Goal: Download file/media

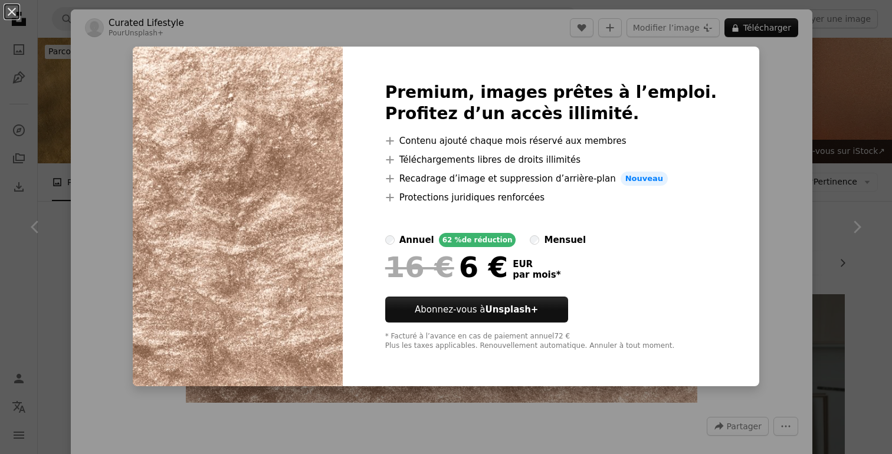
scroll to position [324, 0]
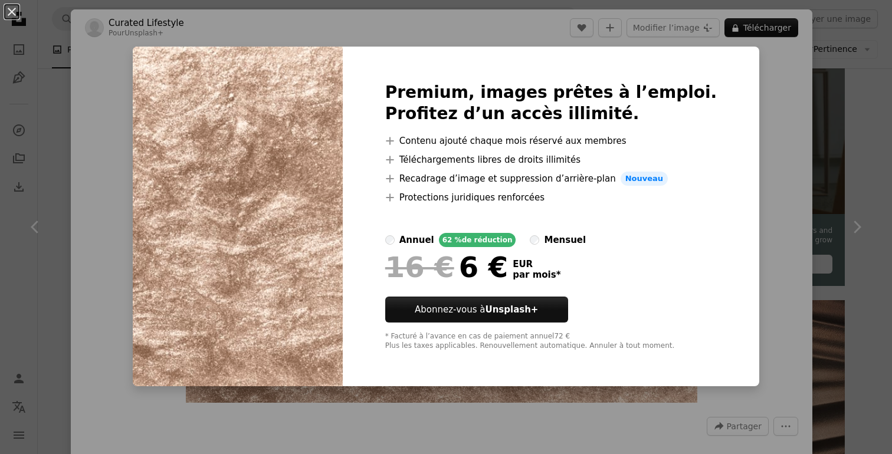
click at [821, 88] on div "An X shape Premium, images prêtes à l’emploi. Profitez d’un accès illimité. A p…" at bounding box center [446, 227] width 892 height 454
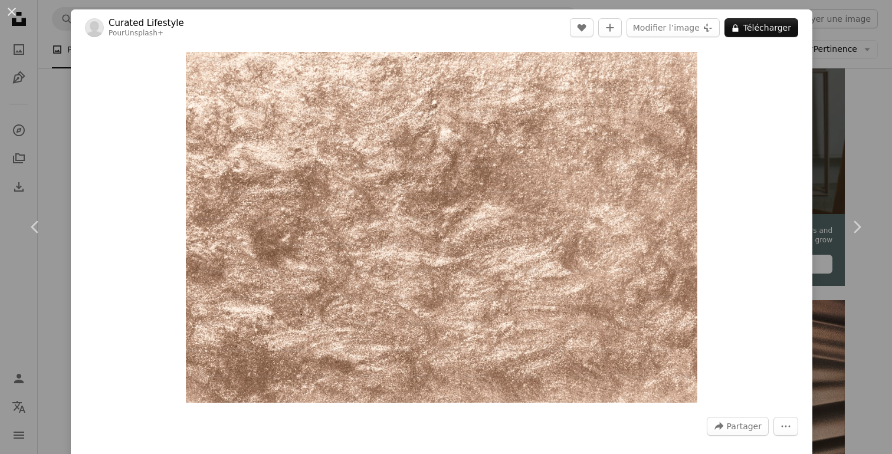
click at [864, 87] on div "An X shape Chevron left Chevron right Curated Lifestyle Pour Unsplash+ A heart …" at bounding box center [446, 227] width 892 height 454
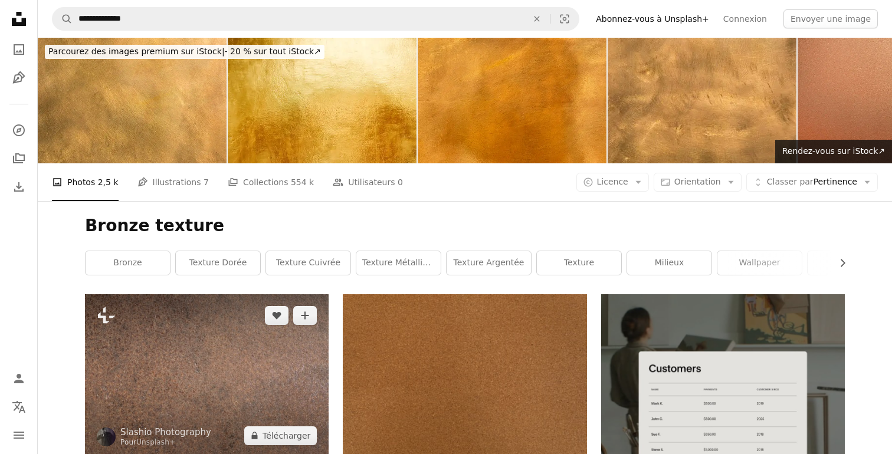
click at [259, 360] on img at bounding box center [207, 375] width 244 height 162
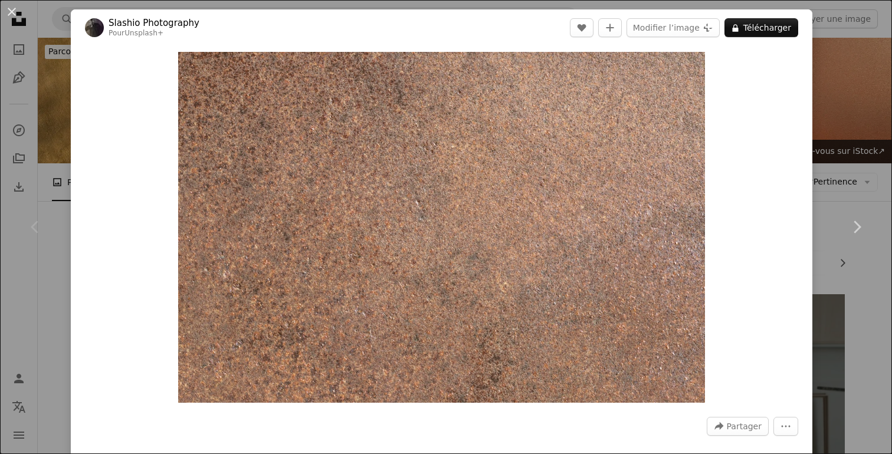
click at [861, 91] on div "An X shape Chevron left Chevron right Slashio Photography Pour Unsplash+ A hear…" at bounding box center [446, 227] width 892 height 454
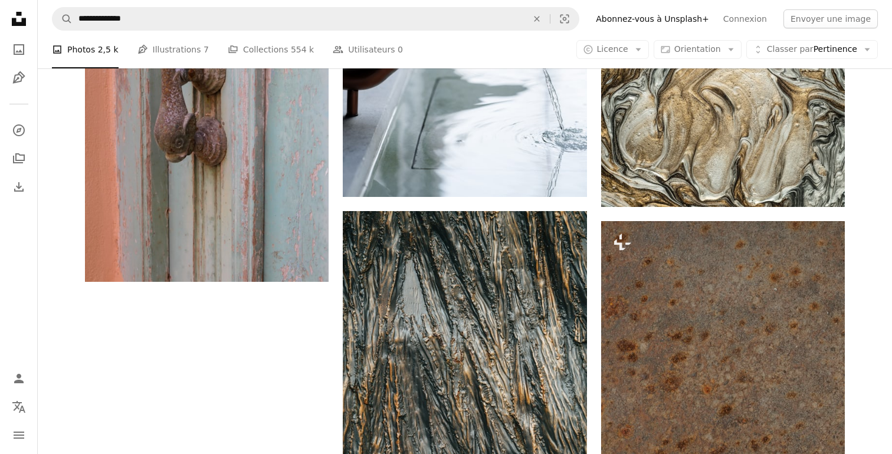
scroll to position [1657, 0]
